Goal: Information Seeking & Learning: Learn about a topic

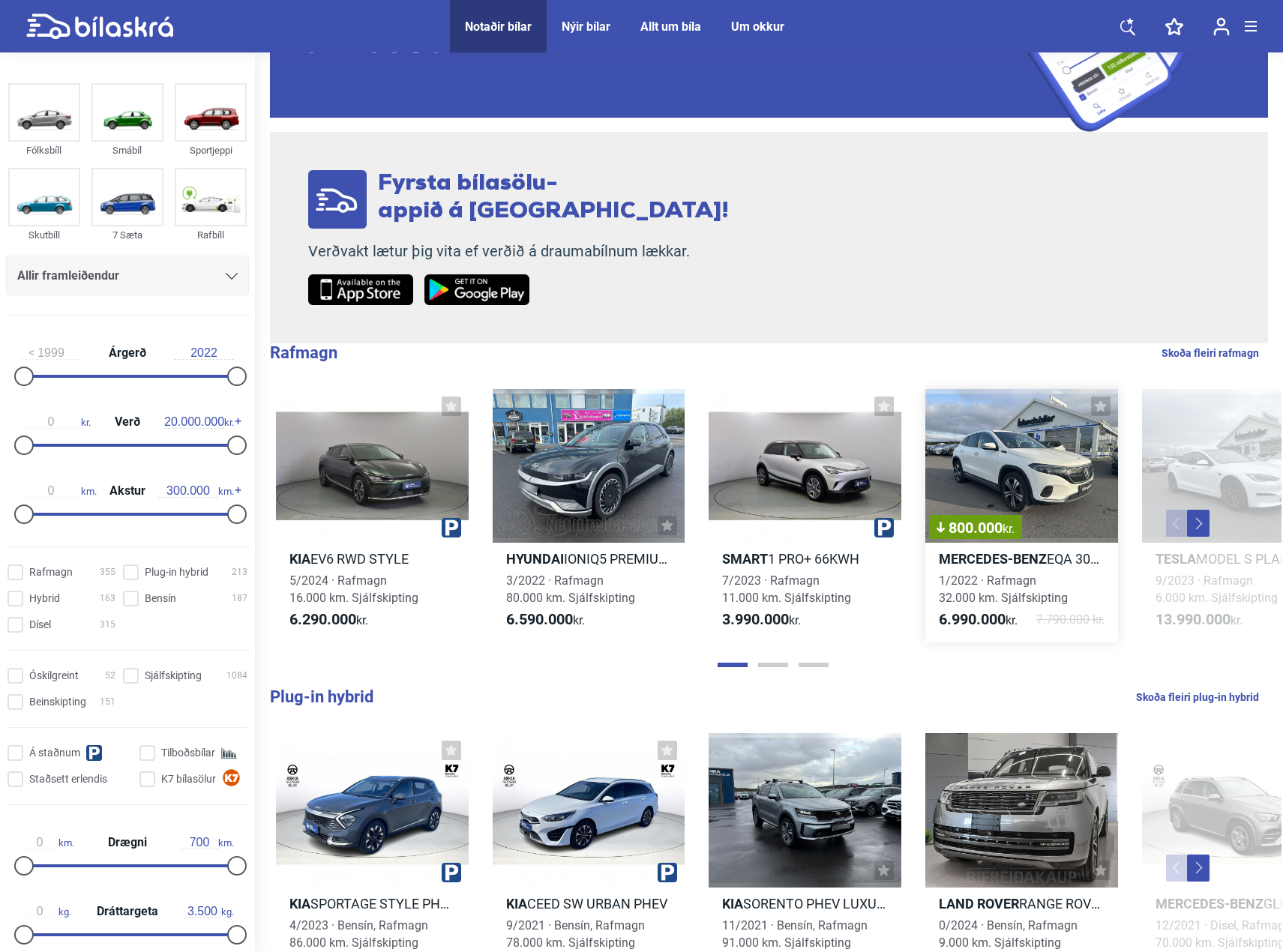
scroll to position [225, 0]
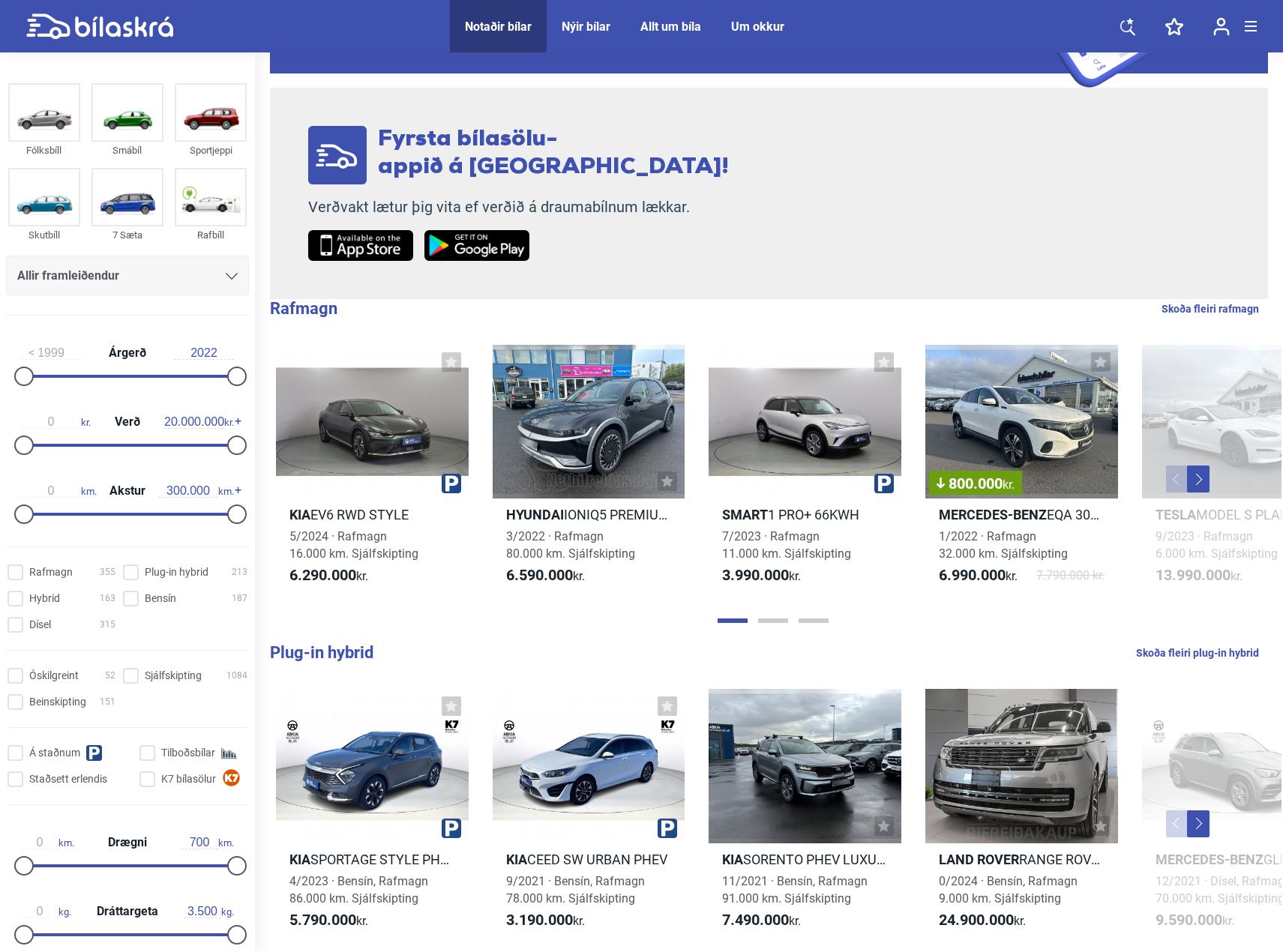
click at [1195, 482] on button "Next" at bounding box center [1198, 479] width 22 height 27
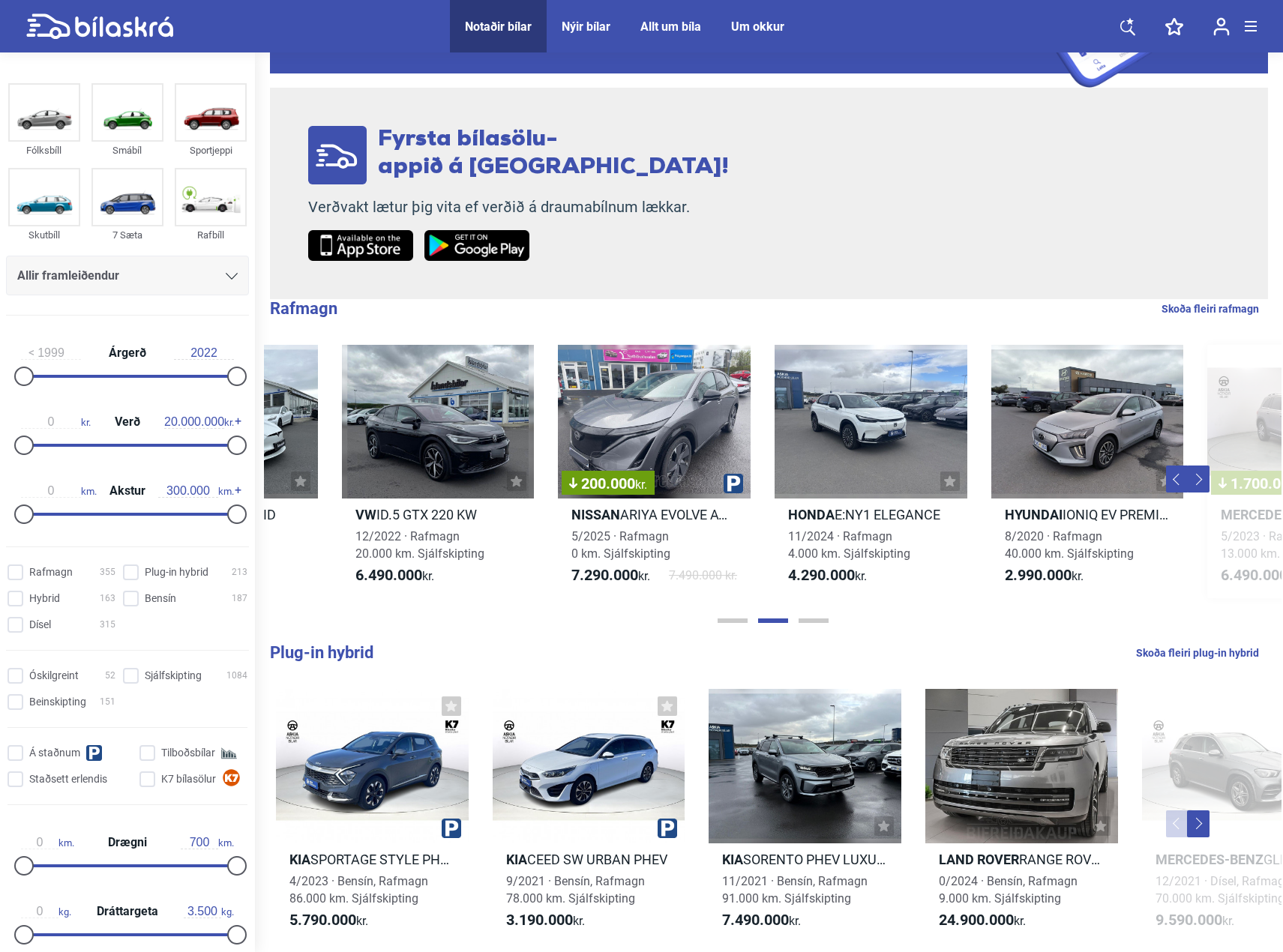
scroll to position [0, 1018]
click at [1205, 476] on button "Next" at bounding box center [1198, 479] width 22 height 27
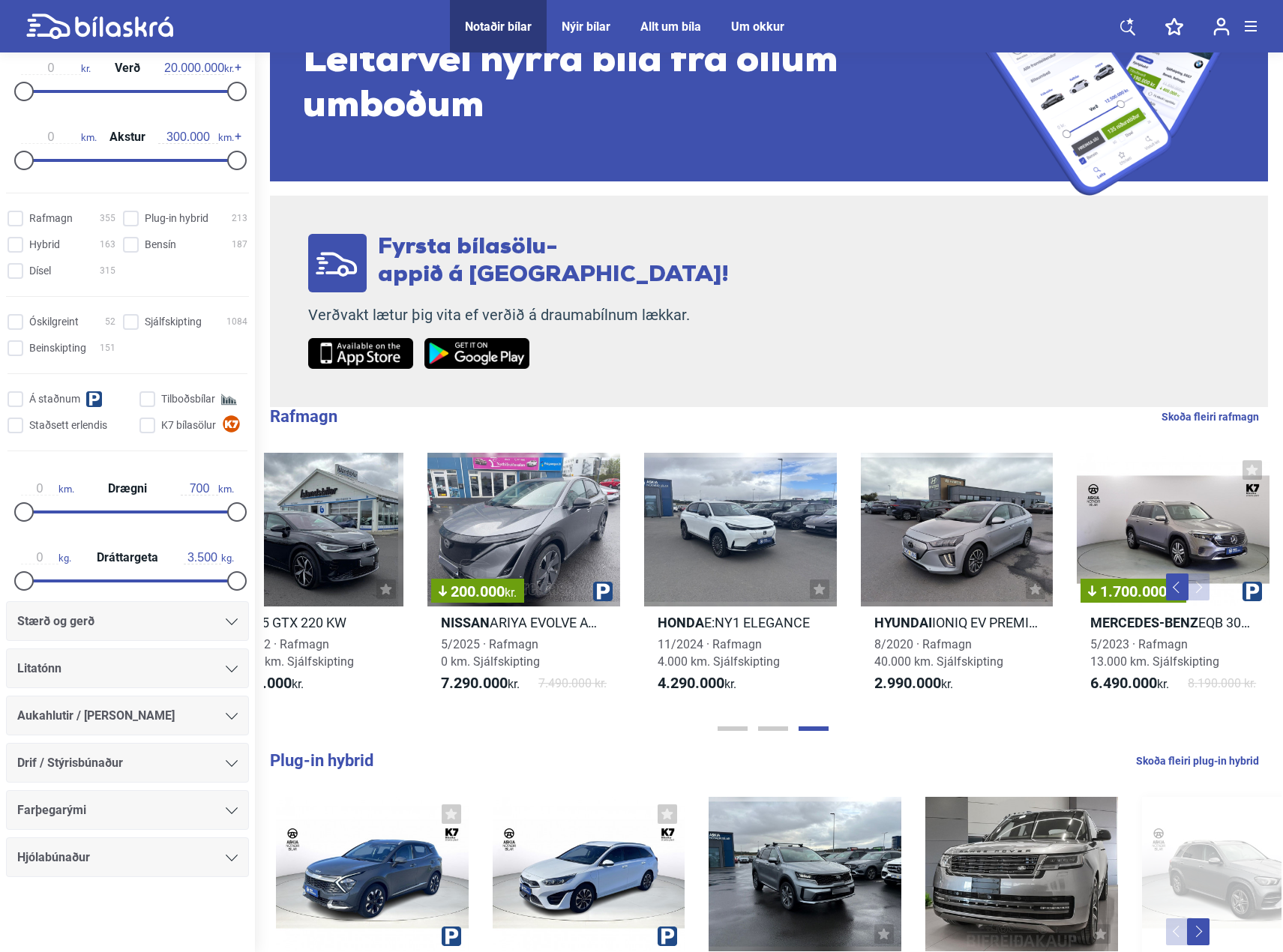
scroll to position [0, 0]
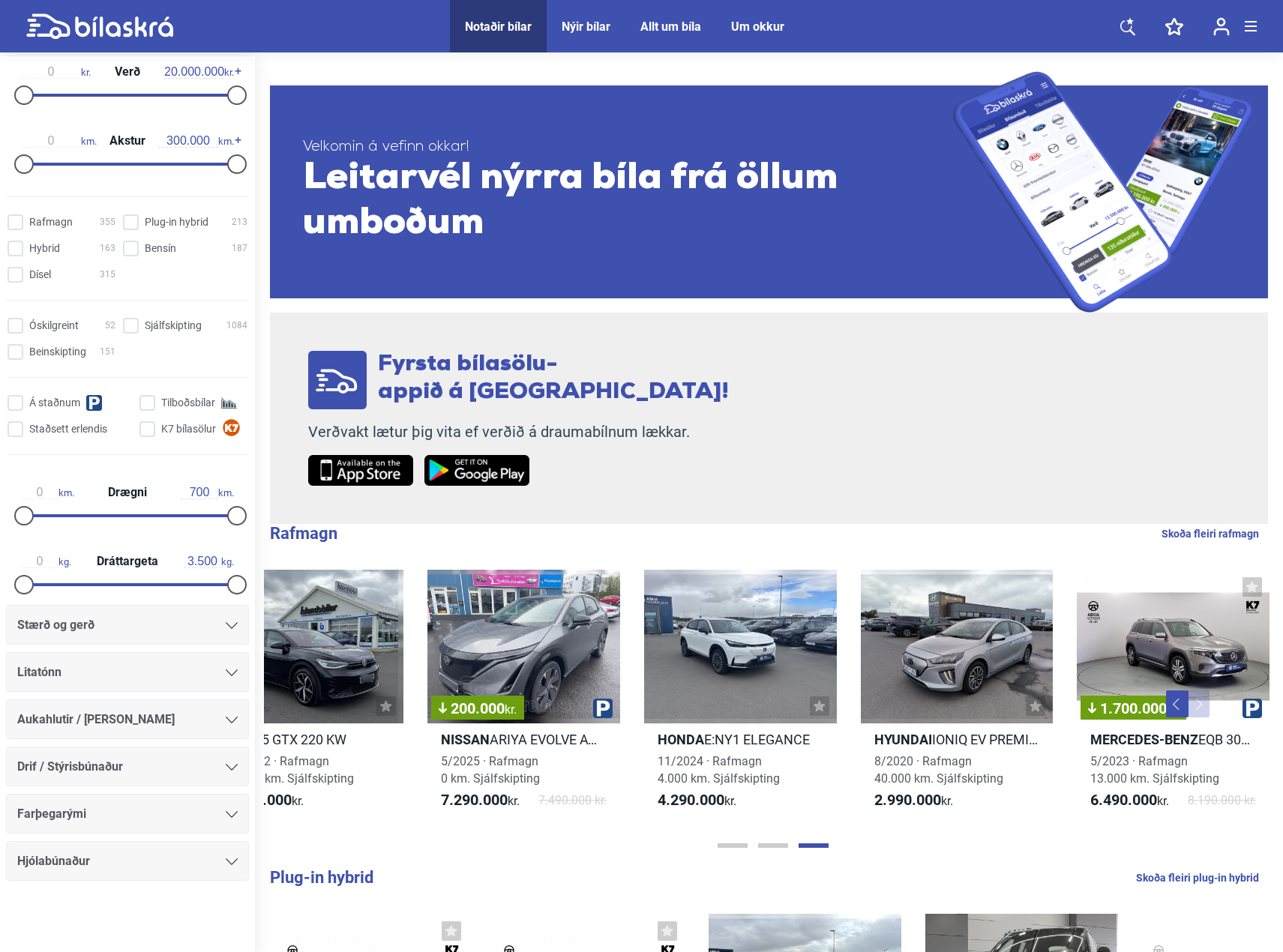
click at [659, 26] on div "Allt um bíla" at bounding box center [670, 26] width 61 height 14
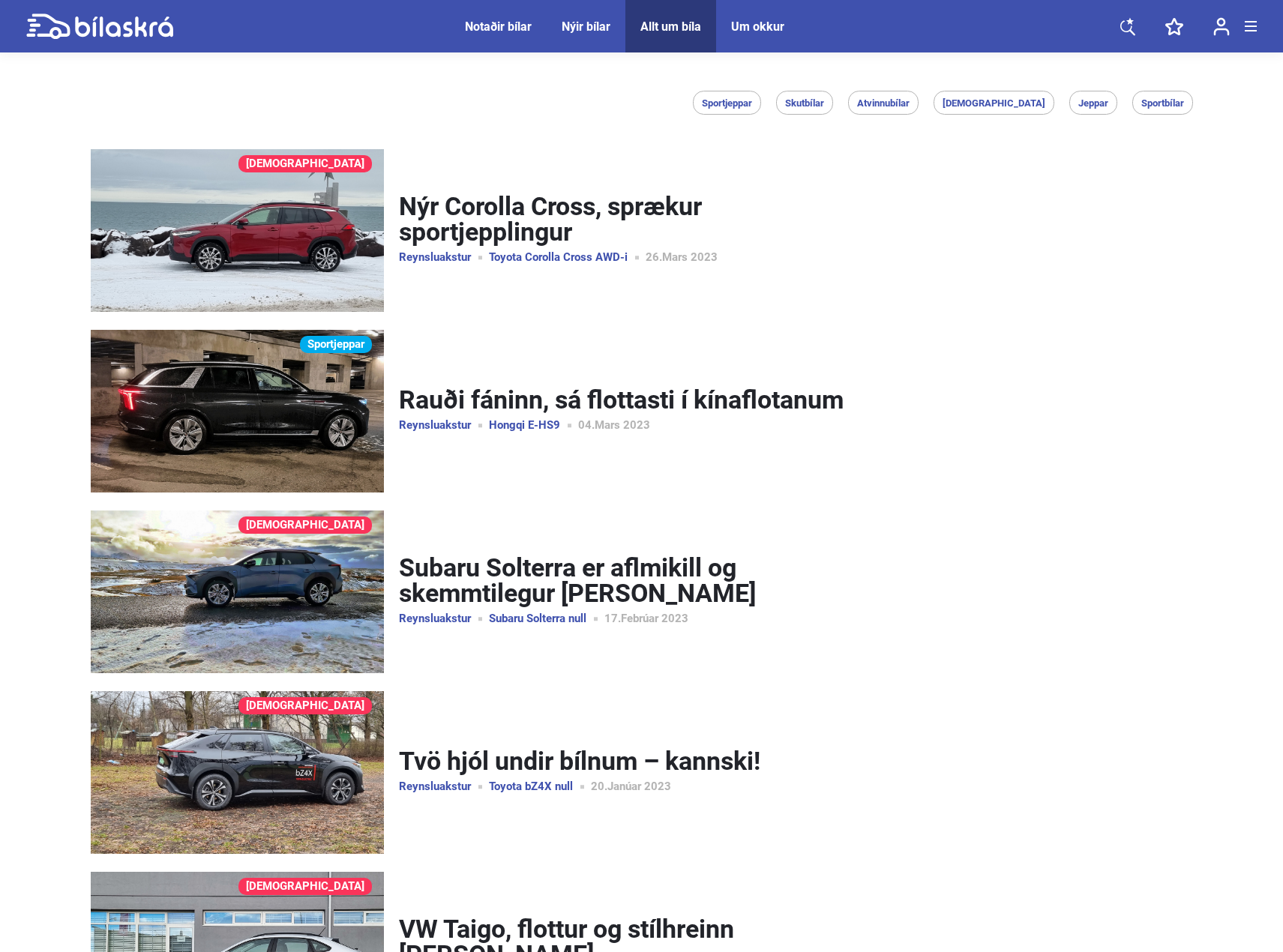
click at [604, 28] on div "Nýir bílar" at bounding box center [586, 26] width 49 height 14
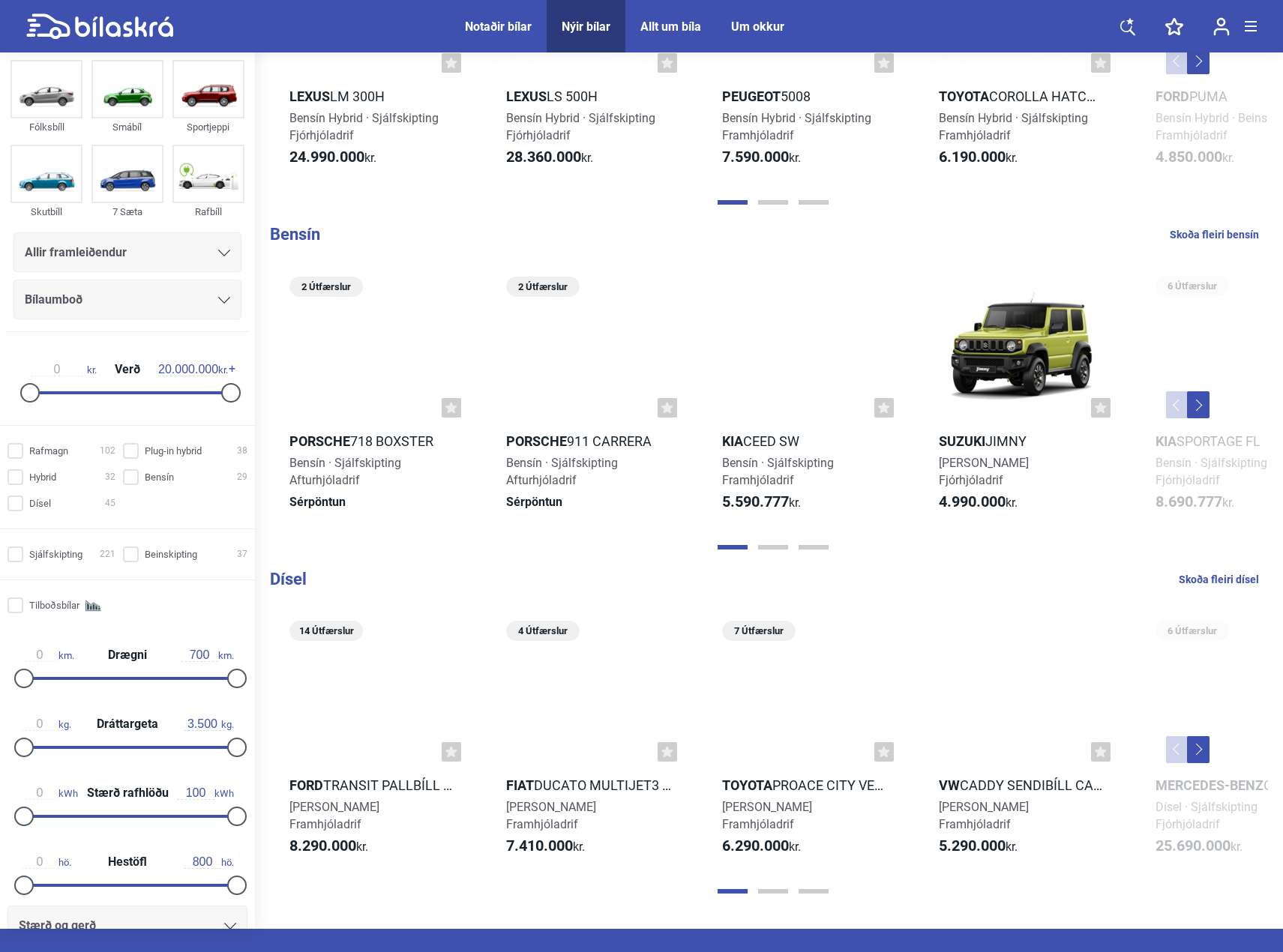
scroll to position [1635, 0]
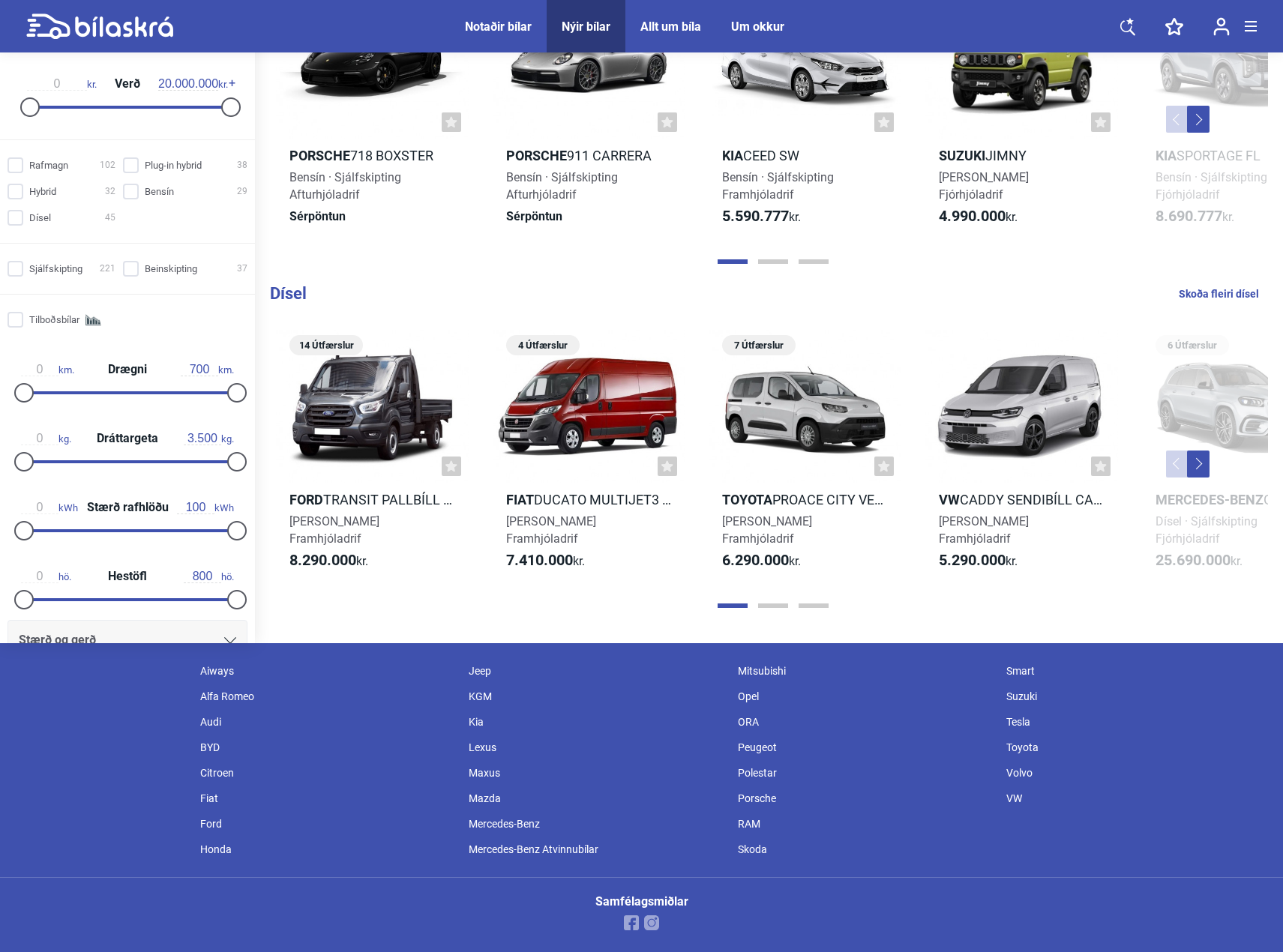
click at [771, 609] on div at bounding box center [773, 606] width 1018 height 15
click at [772, 601] on div at bounding box center [773, 606] width 1018 height 15
click at [779, 603] on button "Page 2" at bounding box center [772, 605] width 30 height 4
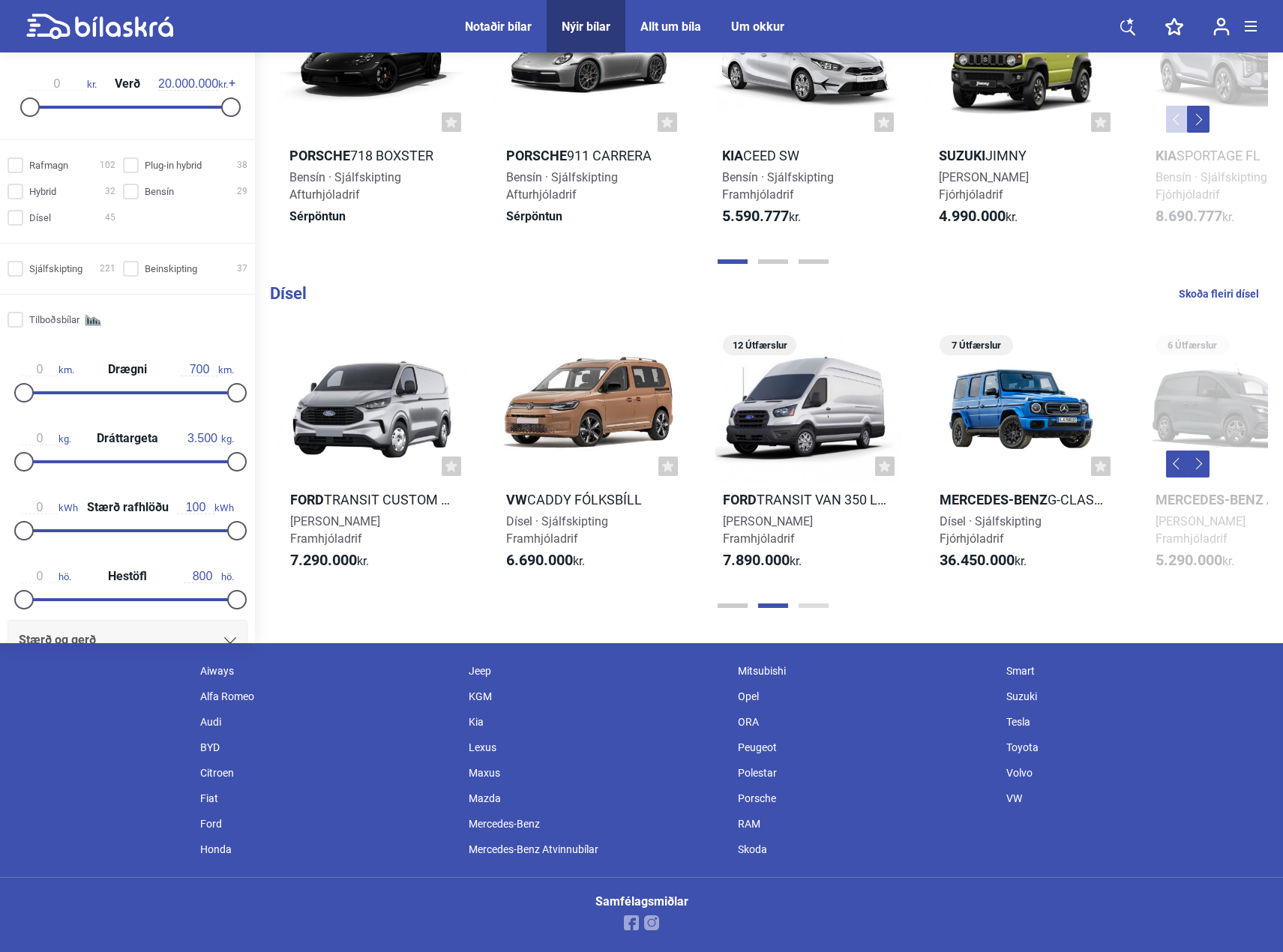
click at [818, 606] on button "Page 3" at bounding box center [813, 605] width 30 height 4
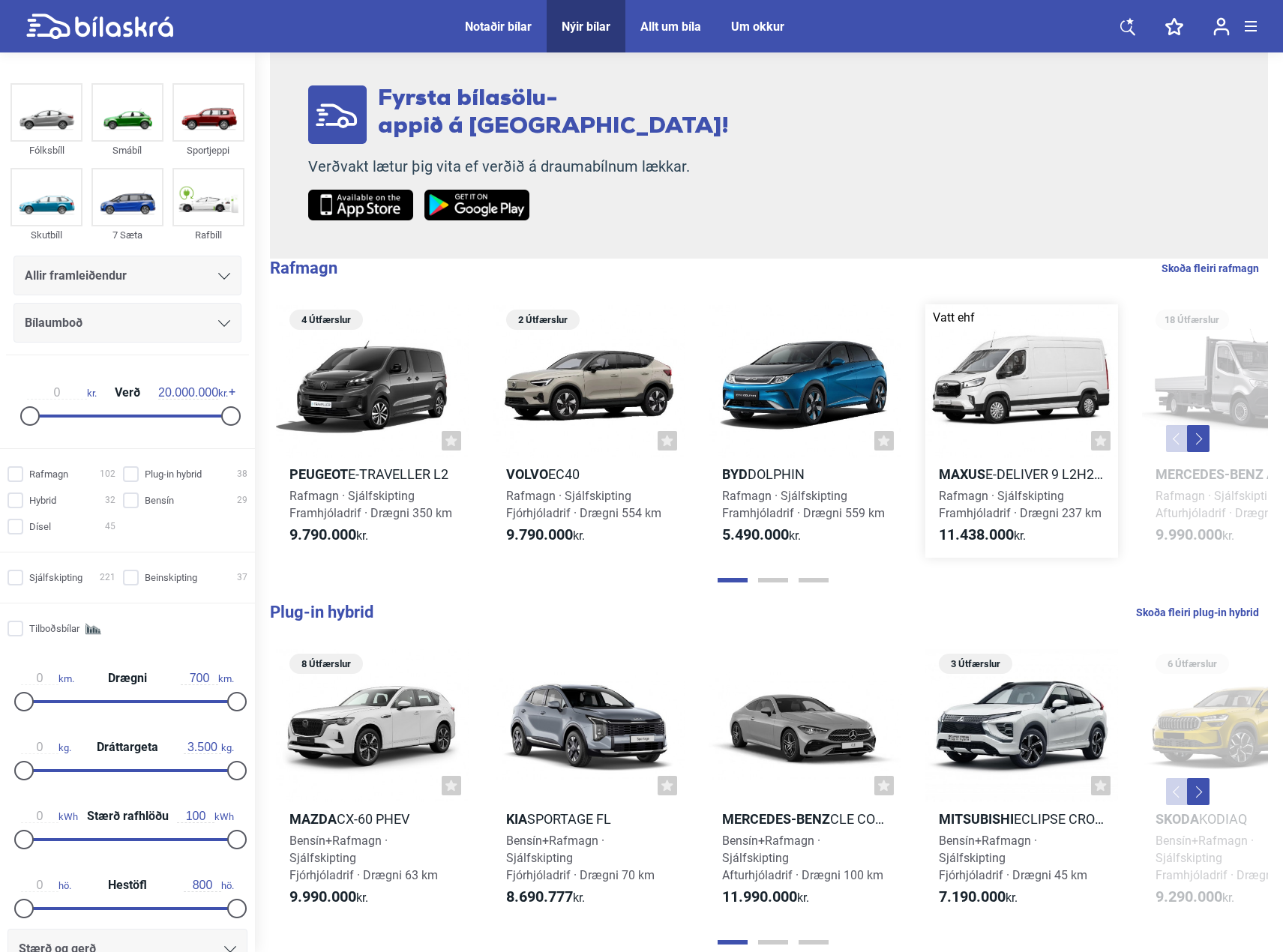
scroll to position [0, 0]
